Goal: Task Accomplishment & Management: Complete application form

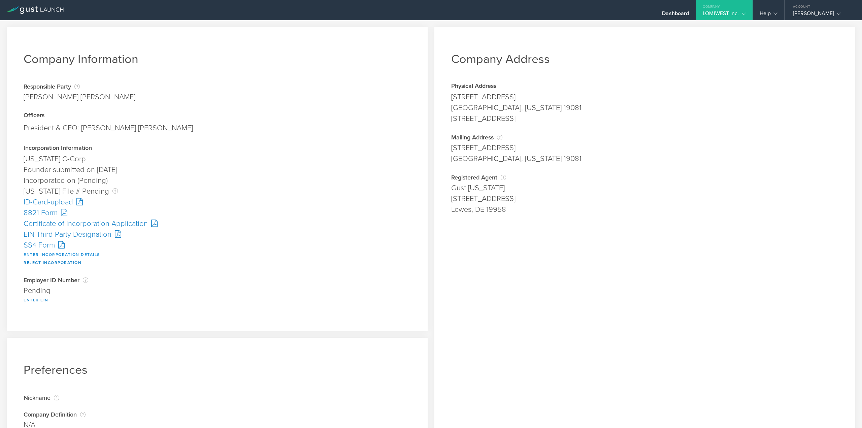
click at [51, 255] on button "Enter Incorporation Details" at bounding box center [62, 255] width 76 height 8
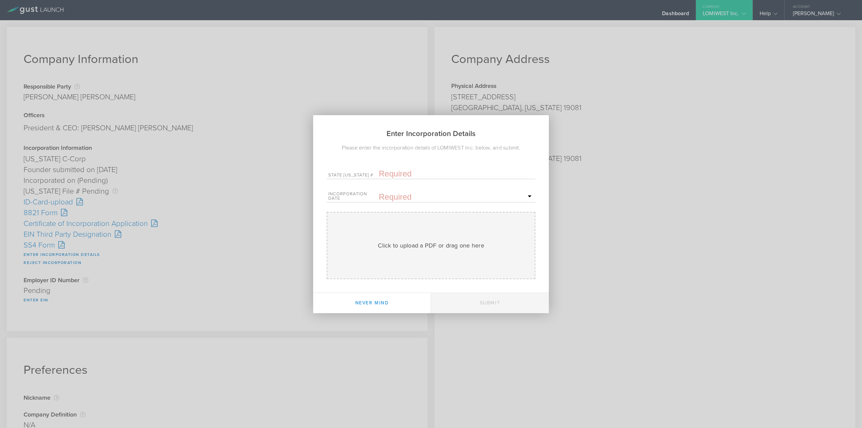
click at [407, 169] on input "text" at bounding box center [456, 174] width 155 height 10
paste input "10353644"
type input "10353644"
click at [500, 231] on span "2" at bounding box center [498, 231] width 12 height 12
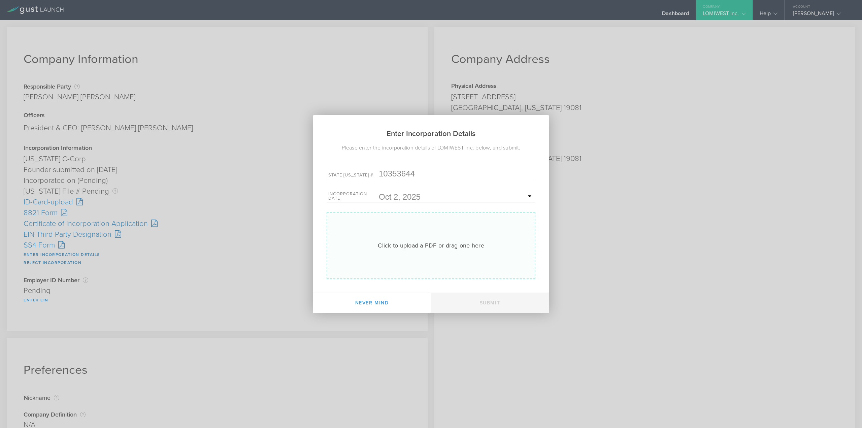
click at [423, 233] on div "Click to upload a PDF or drag one here Uploading" at bounding box center [431, 245] width 209 height 67
type input "C:\fakepath\20254159254.pdf"
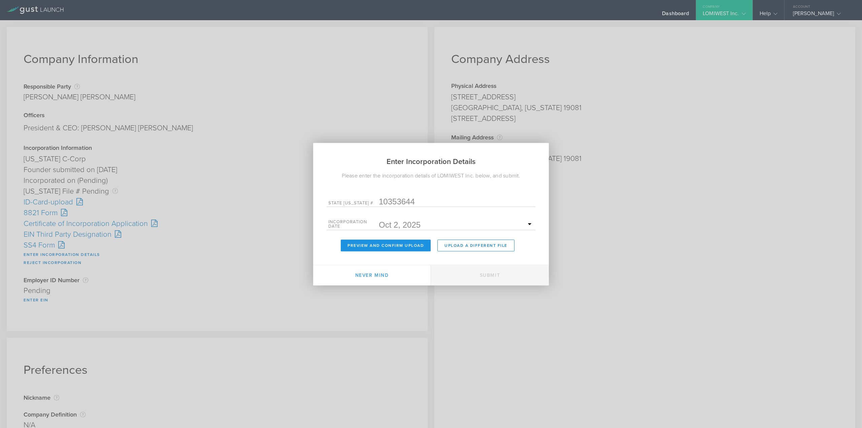
click at [415, 241] on button "Preview and Confirm Upload" at bounding box center [386, 245] width 90 height 12
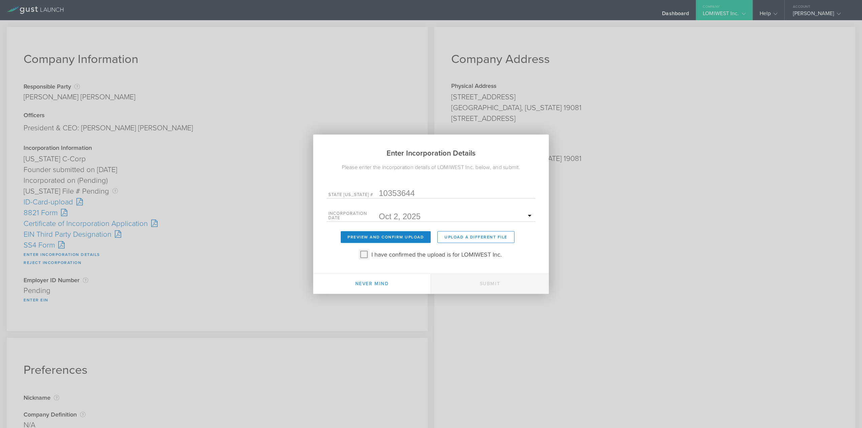
drag, startPoint x: 362, startPoint y: 255, endPoint x: 372, endPoint y: 268, distance: 16.4
click at [362, 255] on input "I have confirmed the upload is for LOMIWEST Inc." at bounding box center [364, 254] width 11 height 11
checkbox input "true"
click at [474, 283] on button "Submit" at bounding box center [490, 283] width 118 height 20
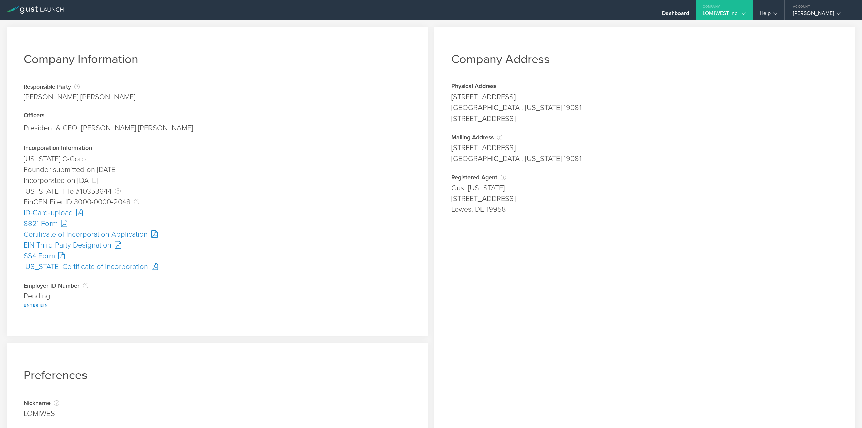
click at [41, 254] on div "SS4 Form" at bounding box center [217, 256] width 387 height 11
click at [35, 212] on div "ID-Card-upload" at bounding box center [217, 212] width 387 height 11
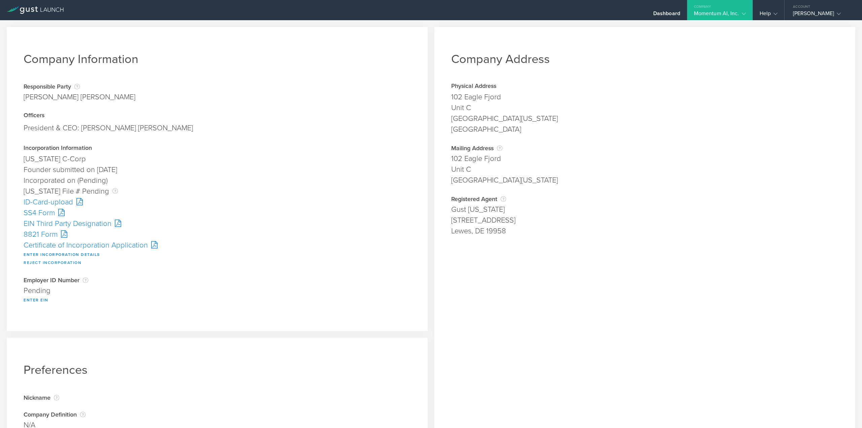
click at [54, 264] on button "Reject Incorporation" at bounding box center [53, 263] width 58 height 8
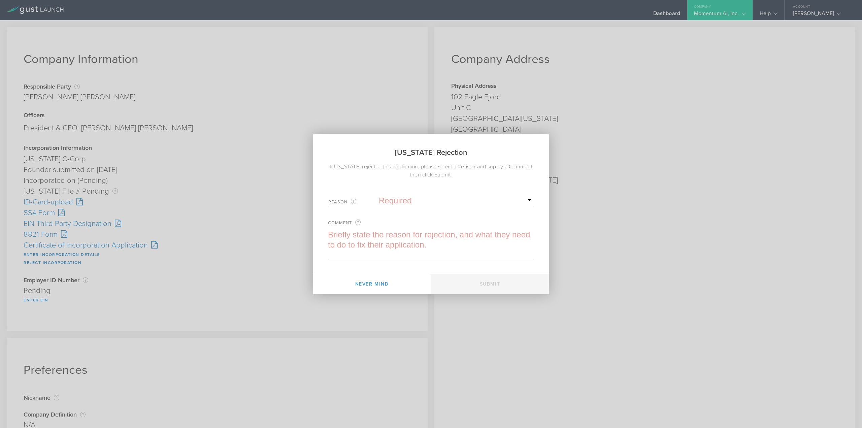
click at [462, 243] on textarea at bounding box center [431, 245] width 209 height 30
paste textarea "This name is currently in use with the state of Delaware. Please provide a new …"
type textarea "This name is currently in use with the state of Delaware. Please provide a new …"
click at [418, 201] on select "Required Name was invalid Signature was invalid Other invalid reason" at bounding box center [456, 201] width 155 height 10
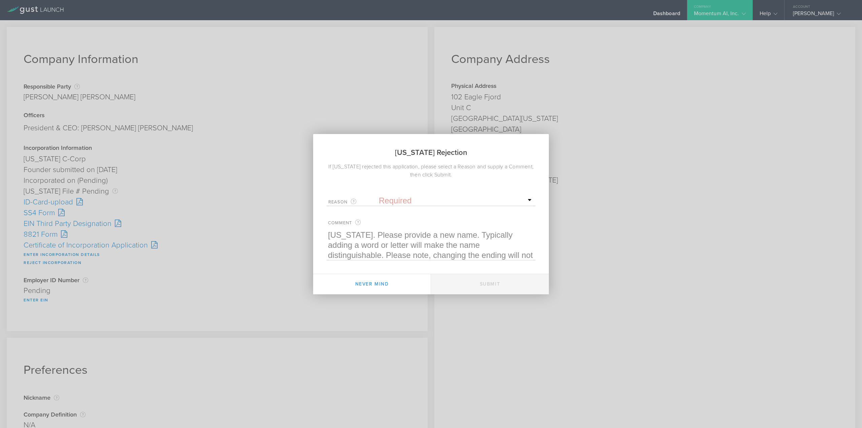
select select "name"
click at [379, 196] on select "Required Name was invalid Signature was invalid Other invalid reason" at bounding box center [456, 201] width 155 height 10
click at [489, 288] on button "Submit" at bounding box center [490, 284] width 118 height 20
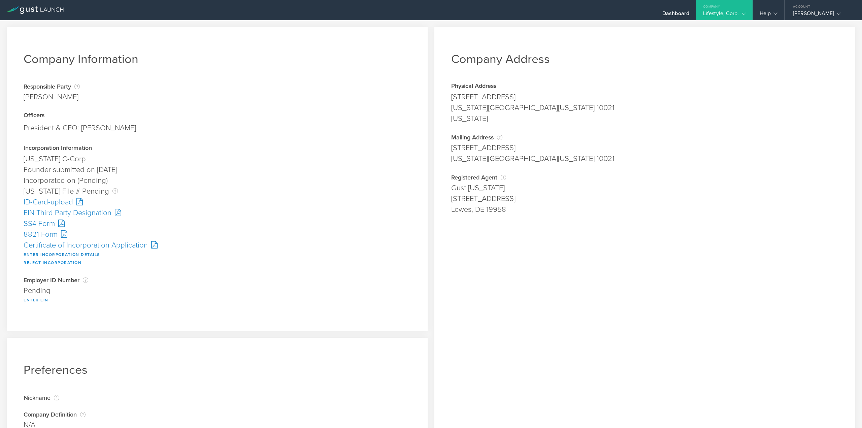
click at [53, 261] on button "Reject Incorporation" at bounding box center [53, 263] width 58 height 8
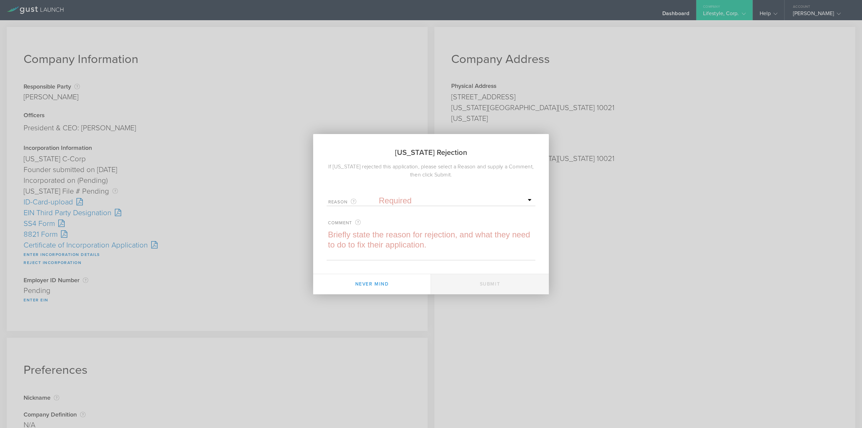
click at [404, 198] on select "Required Name was invalid Signature was invalid Other invalid reason" at bounding box center [456, 201] width 155 height 10
select select "name"
click at [379, 196] on select "Required Name was invalid Signature was invalid Other invalid reason" at bounding box center [456, 201] width 155 height 10
click at [398, 244] on textarea at bounding box center [431, 245] width 209 height 30
paste textarea "This name is currently in use with the state of Delaware. Please provide a new …"
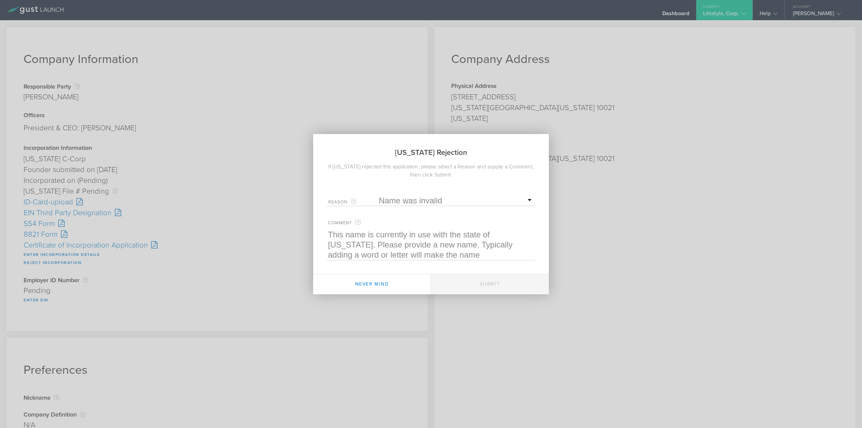
scroll to position [10, 0]
type textarea "This name is currently in use with the state of Delaware. Please provide a new …"
click at [478, 282] on button "Submit" at bounding box center [490, 284] width 118 height 20
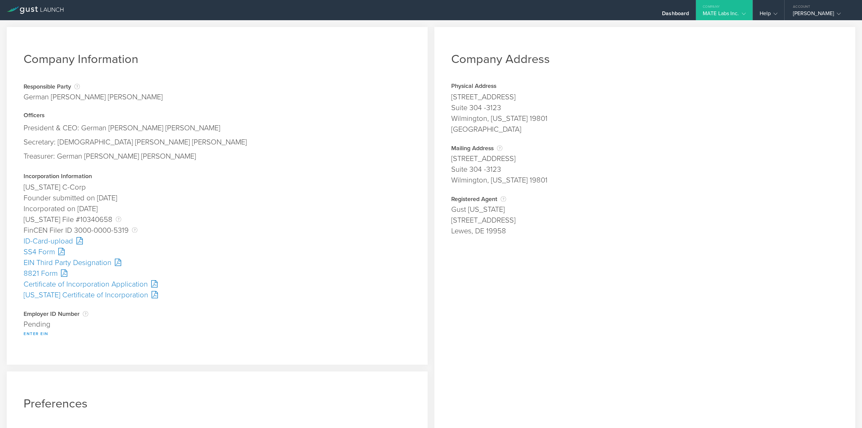
click at [38, 334] on button "Enter EIN" at bounding box center [36, 334] width 25 height 8
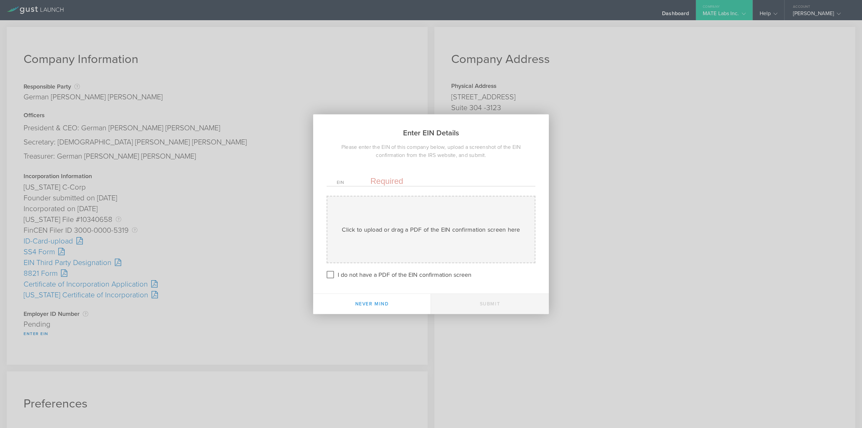
click at [381, 183] on input "text" at bounding box center [447, 181] width 155 height 10
paste input "-5152916"
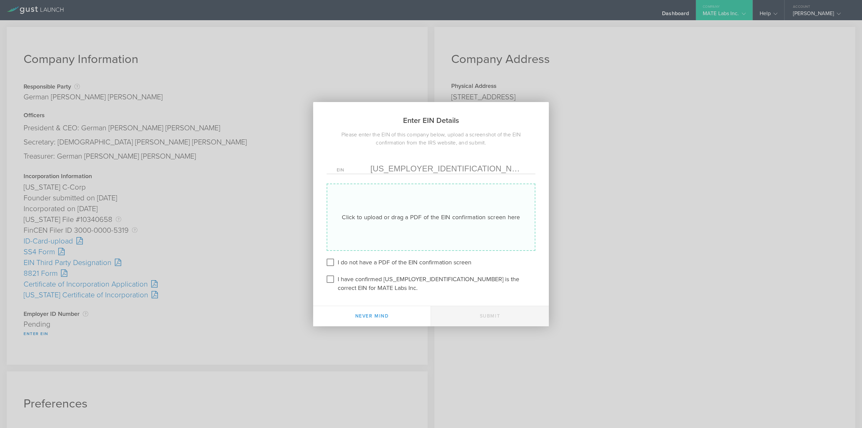
type input "[US_EMPLOYER_IDENTIFICATION_NUMBER]"
click at [383, 220] on div "Click to upload or drag a PDF of the EIN confirmation screen here" at bounding box center [431, 217] width 178 height 9
type input "C:\fakepath\EIN.pdf"
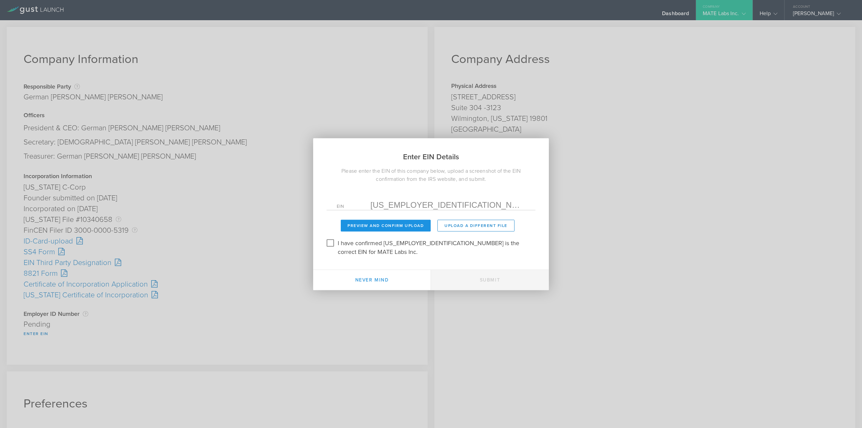
click at [386, 226] on button "Preview and Confirm Upload" at bounding box center [386, 226] width 90 height 12
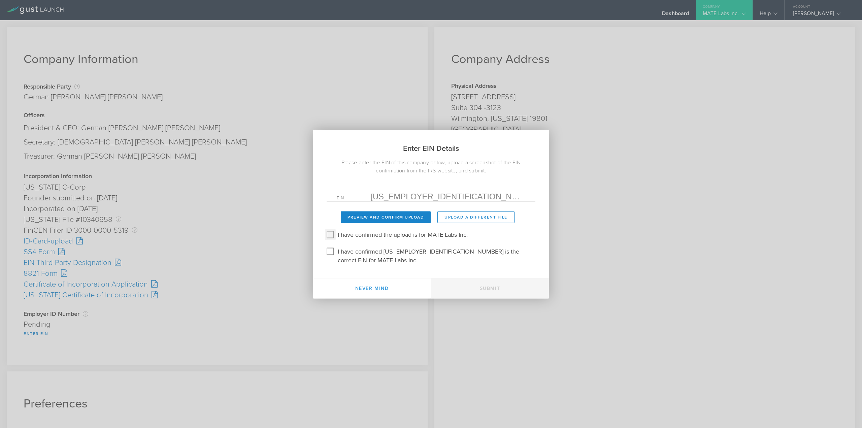
click at [330, 240] on input "I have confirmed the upload is for MATE Labs Inc." at bounding box center [330, 234] width 11 height 11
checkbox input "true"
click at [330, 257] on input "I have confirmed [US_EMPLOYER_IDENTIFICATION_NUMBER] is the correct EIN for MAT…" at bounding box center [330, 251] width 11 height 11
checkbox input "true"
click at [478, 286] on button "Submit" at bounding box center [490, 288] width 118 height 20
